Goal: Information Seeking & Learning: Learn about a topic

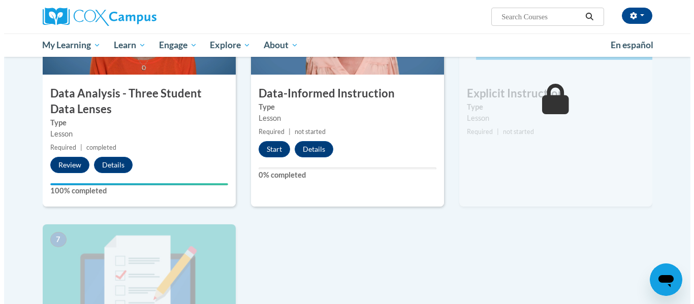
scroll to position [610, 0]
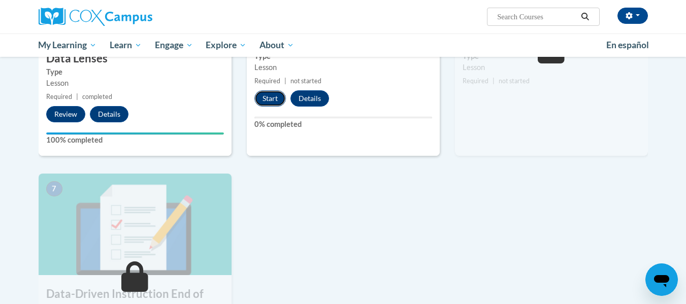
click at [264, 101] on button "Start" at bounding box center [270, 98] width 31 height 16
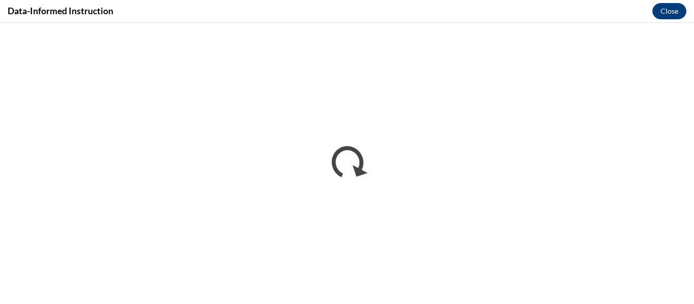
scroll to position [0, 0]
